Goal: Check status

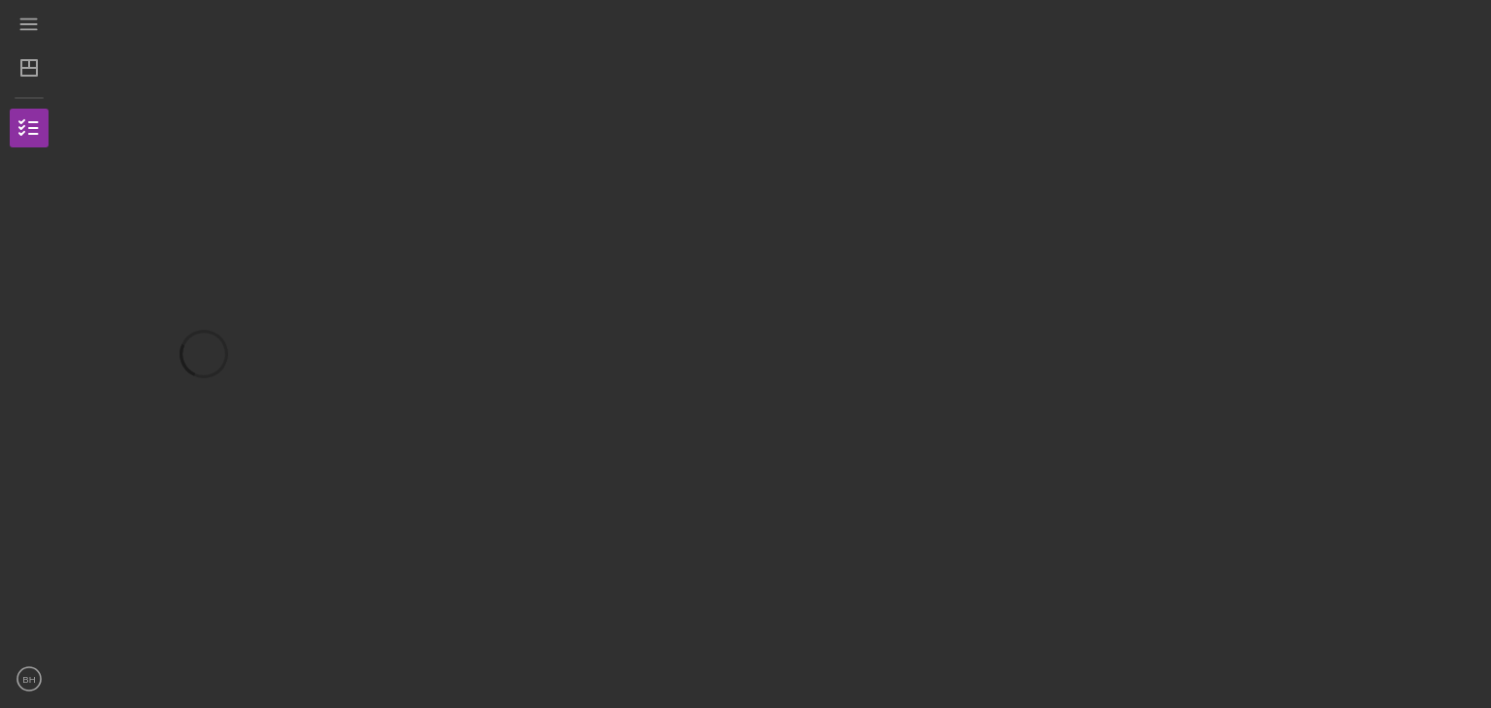
click at [669, 90] on div at bounding box center [769, 354] width 1423 height 689
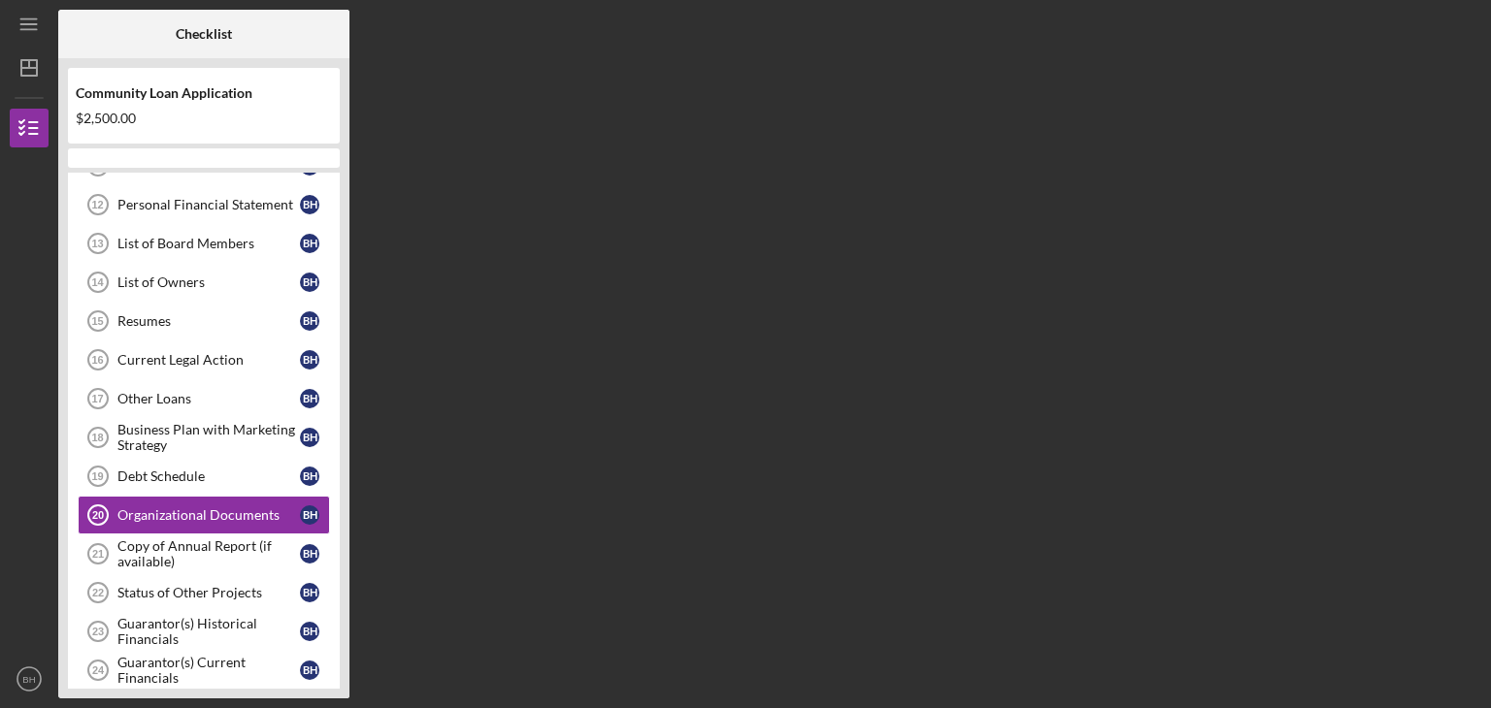
scroll to position [585, 0]
